Goal: Task Accomplishment & Management: Manage account settings

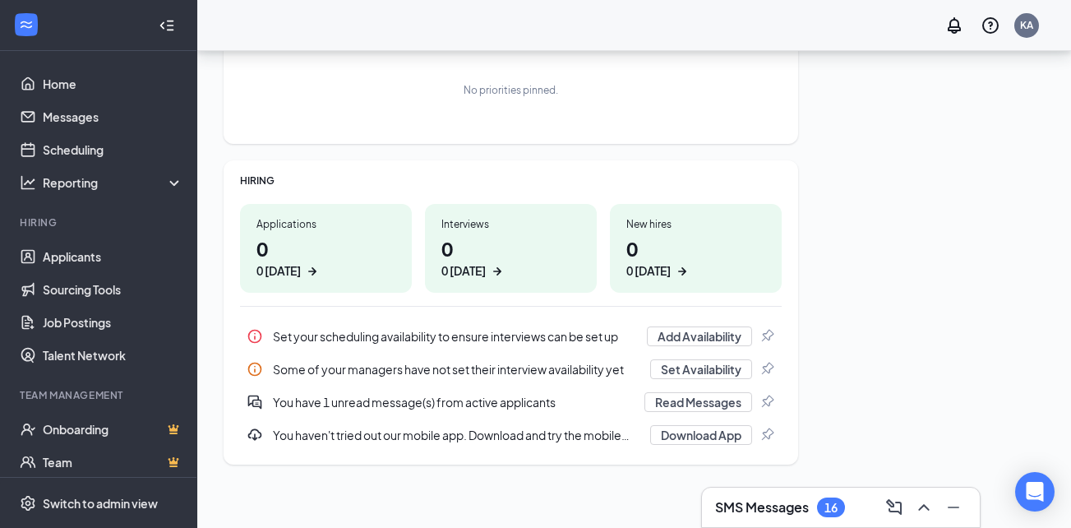
scroll to position [255, 0]
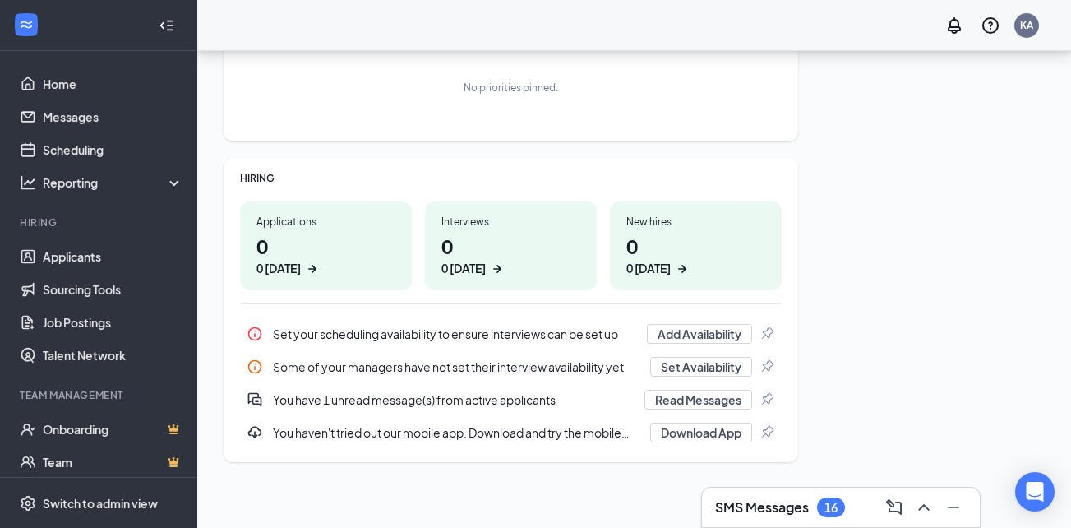
click at [291, 269] on div "0 [DATE]" at bounding box center [279, 268] width 44 height 17
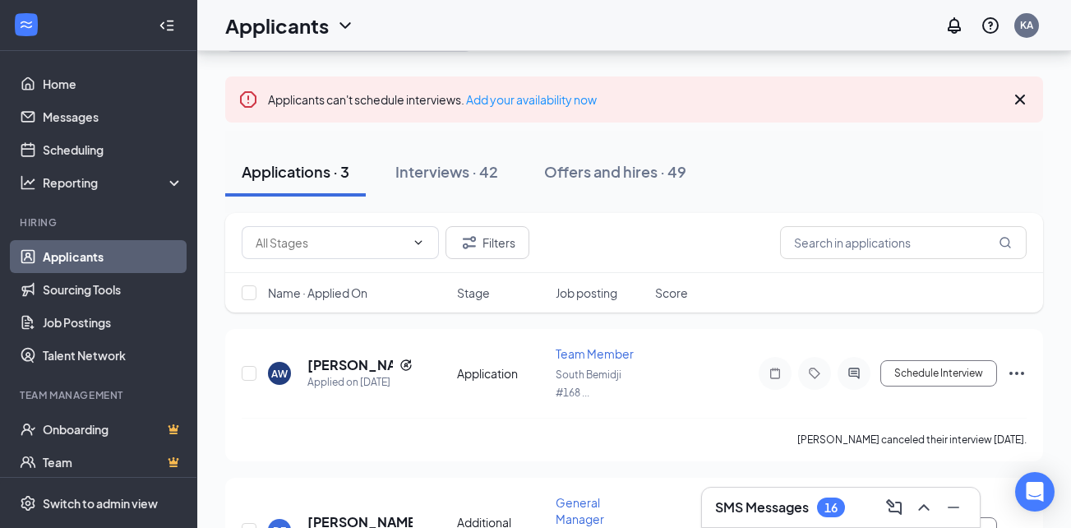
scroll to position [2, 0]
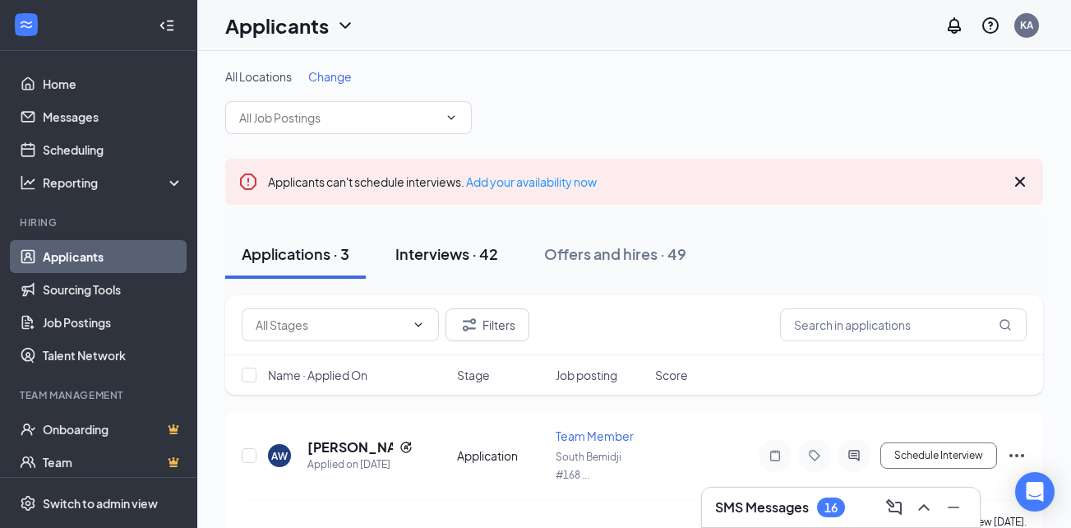
click at [478, 257] on div "Interviews · 42" at bounding box center [446, 253] width 103 height 21
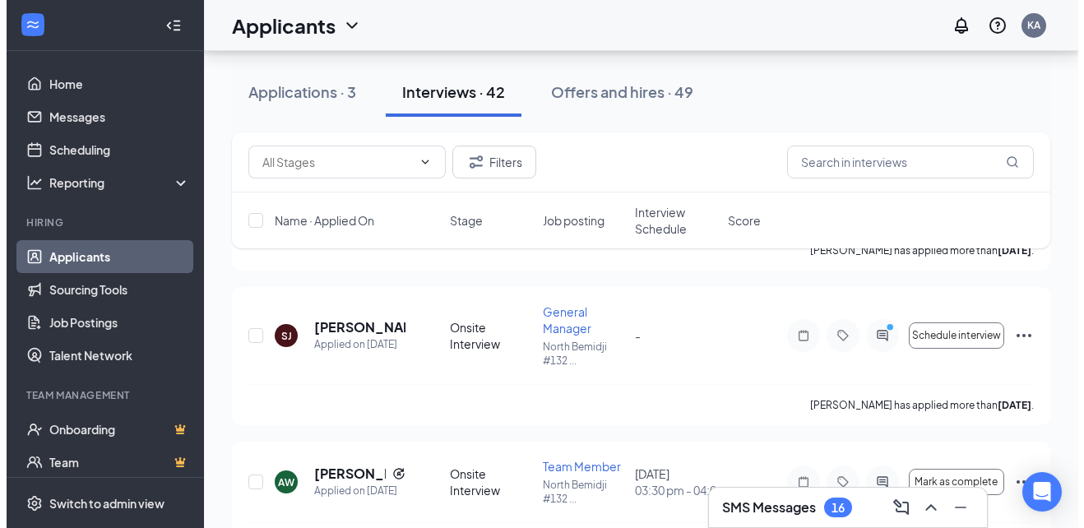
scroll to position [335, 0]
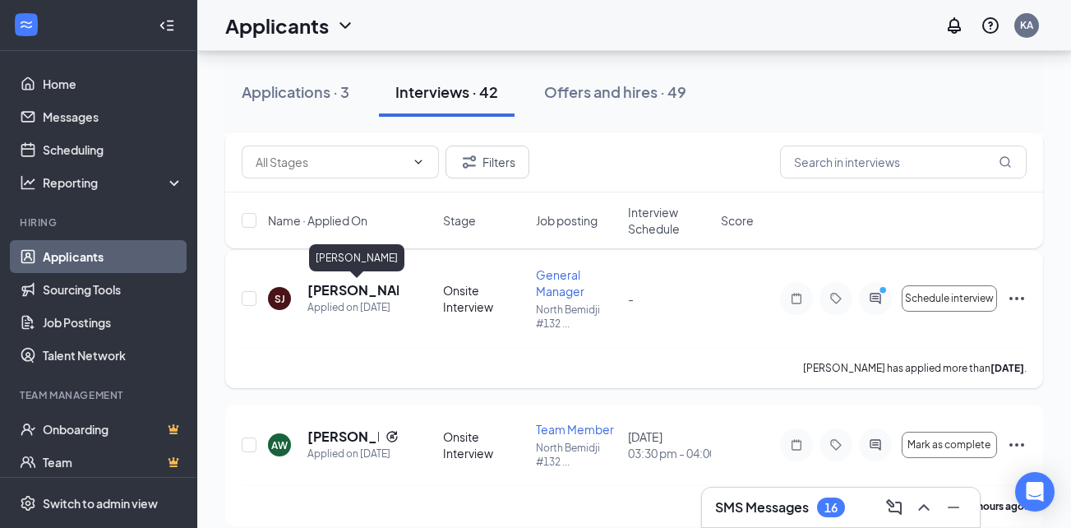
click at [335, 288] on h5 "[PERSON_NAME]" at bounding box center [353, 290] width 91 height 18
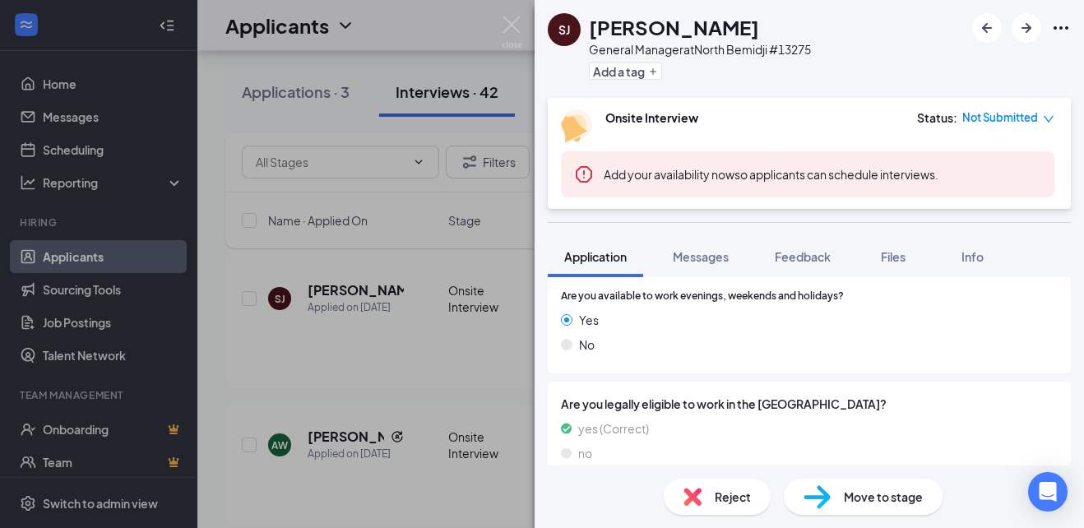
scroll to position [576, 0]
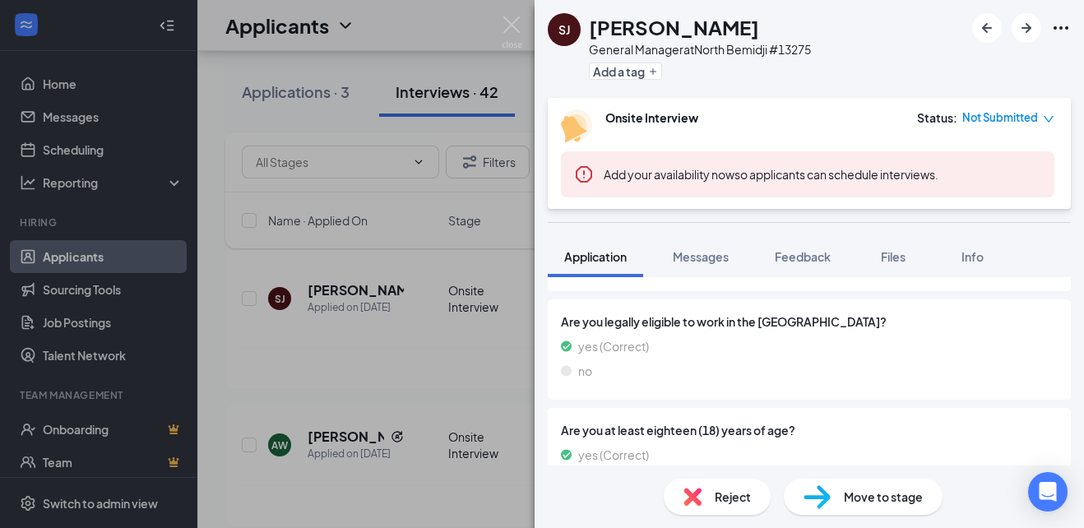
click at [526, 92] on div "[PERSON_NAME] General Manager at [GEOGRAPHIC_DATA] #13275 Add a tag Onsite Inte…" at bounding box center [542, 264] width 1084 height 528
